Goal: Transaction & Acquisition: Obtain resource

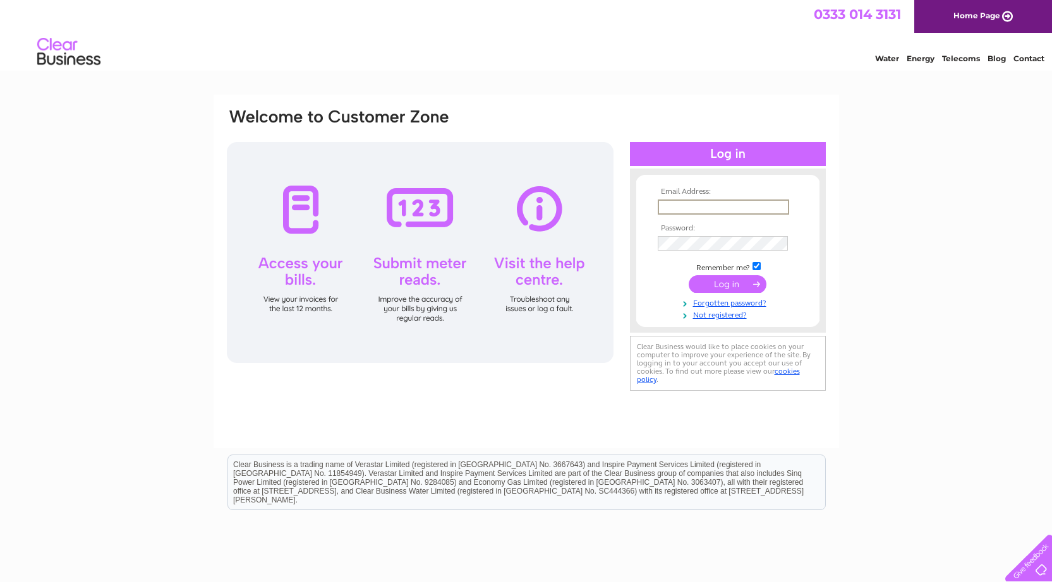
type input "[EMAIL_ADDRESS][DOMAIN_NAME]"
click at [727, 283] on input "submit" at bounding box center [727, 284] width 78 height 18
click at [733, 284] on input "submit" at bounding box center [727, 283] width 78 height 18
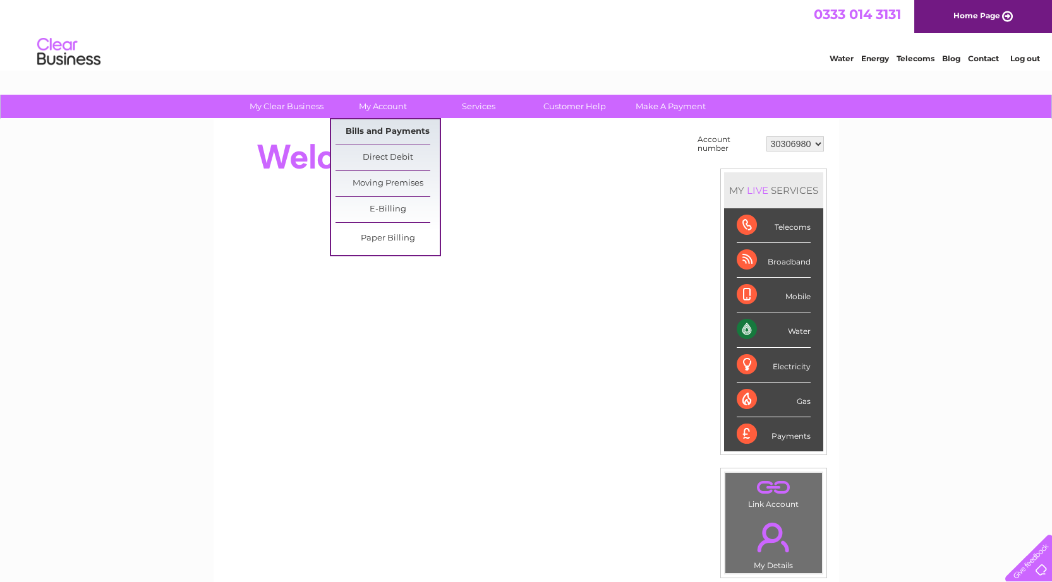
click at [400, 128] on link "Bills and Payments" at bounding box center [387, 131] width 104 height 25
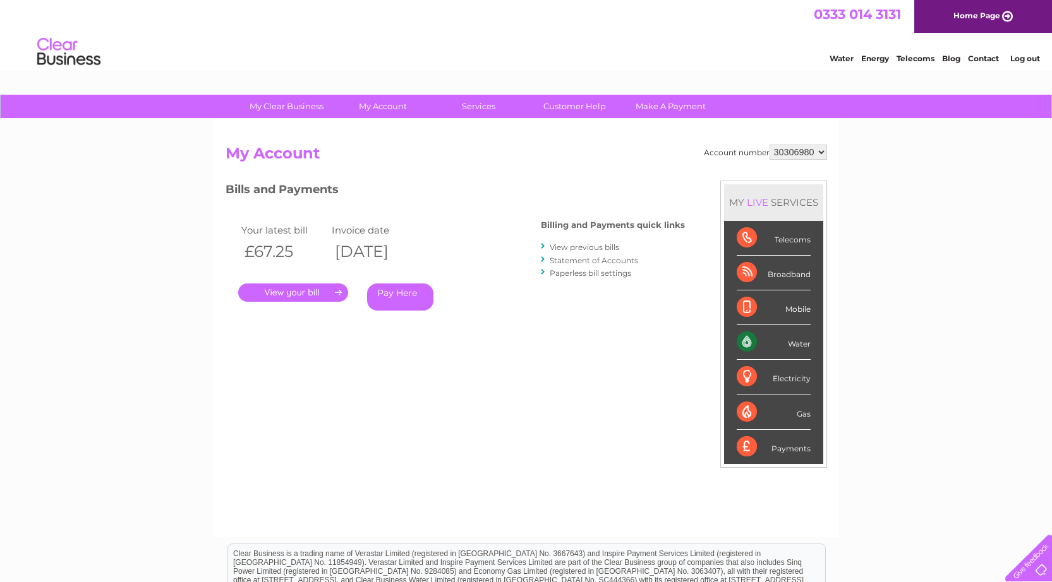
click at [263, 285] on link "." at bounding box center [293, 293] width 110 height 18
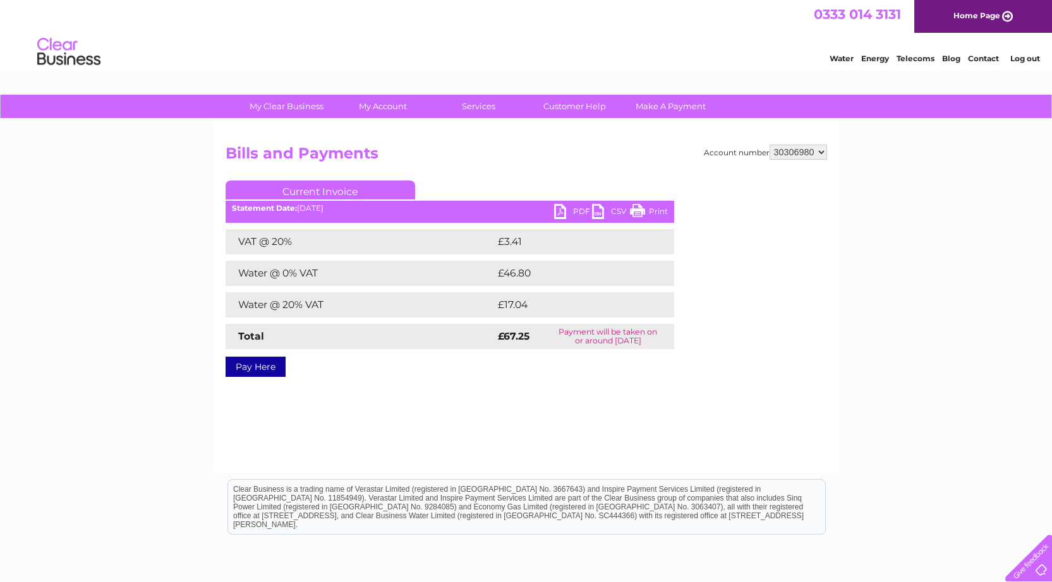
click at [568, 215] on link "PDF" at bounding box center [573, 213] width 38 height 18
click at [1019, 60] on link "Log out" at bounding box center [1025, 58] width 30 height 9
